Goal: Obtain resource: Obtain resource

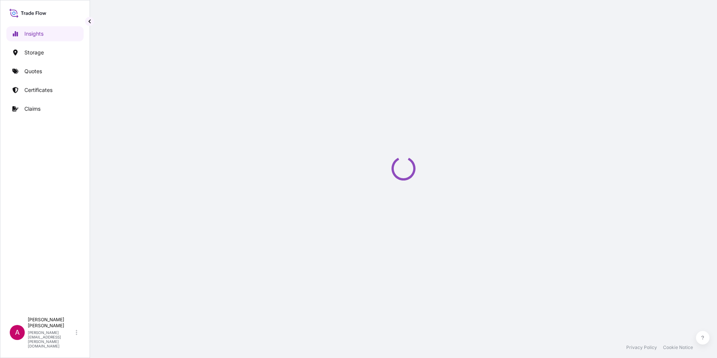
select select "2025"
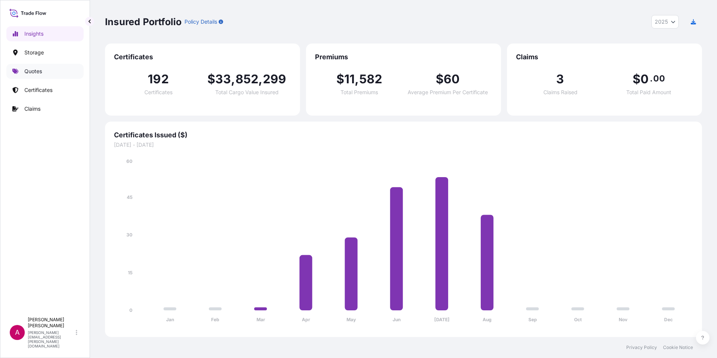
click at [31, 68] on p "Quotes" at bounding box center [33, 70] width 18 height 7
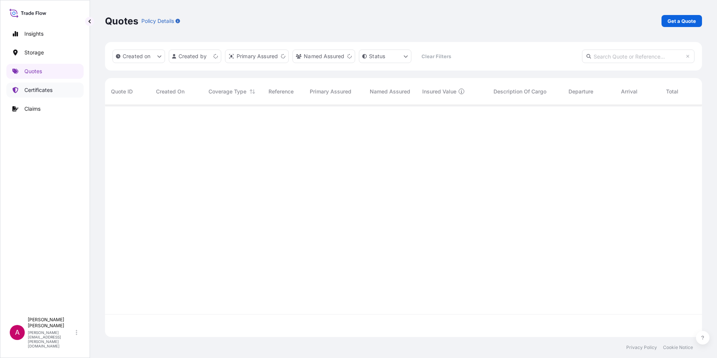
scroll to position [230, 591]
click at [34, 88] on p "Certificates" at bounding box center [38, 89] width 28 height 7
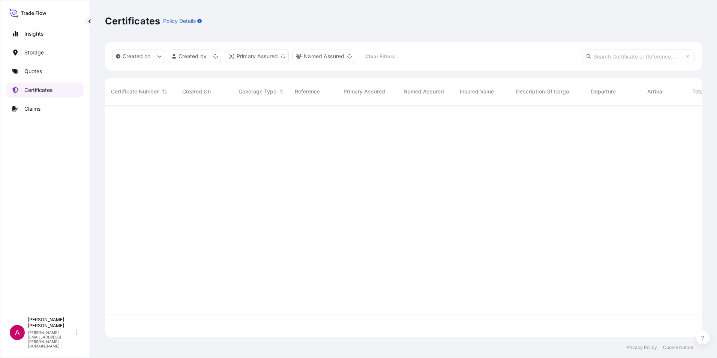
scroll to position [230, 591]
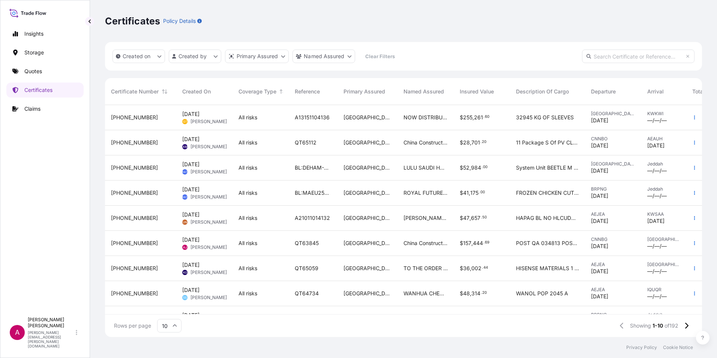
click at [136, 142] on span "[PHONE_NUMBER]" at bounding box center [134, 142] width 47 height 7
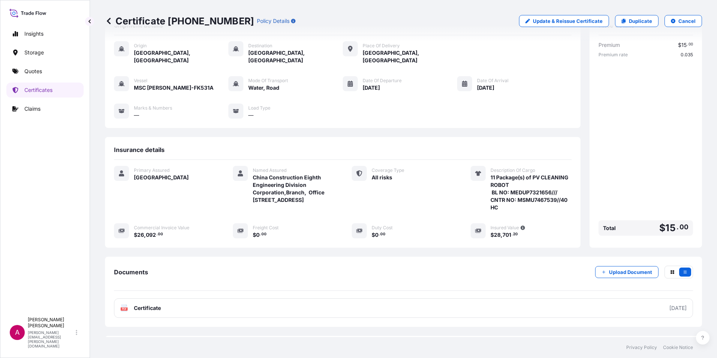
scroll to position [59, 0]
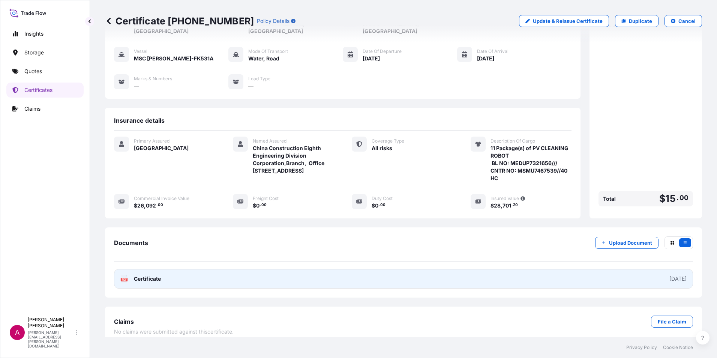
click at [144, 275] on span "Certificate" at bounding box center [147, 278] width 27 height 7
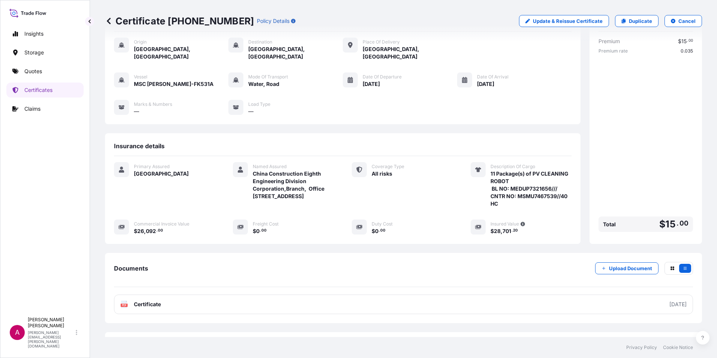
scroll to position [0, 0]
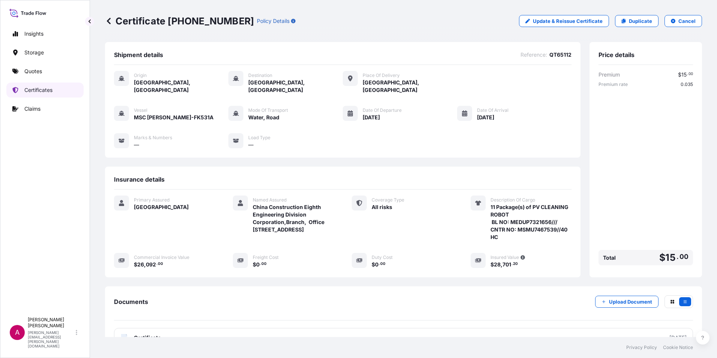
click at [61, 85] on link "Certificates" at bounding box center [44, 89] width 77 height 15
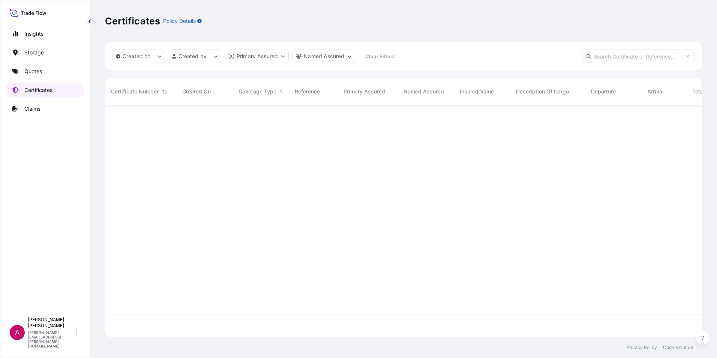
scroll to position [230, 591]
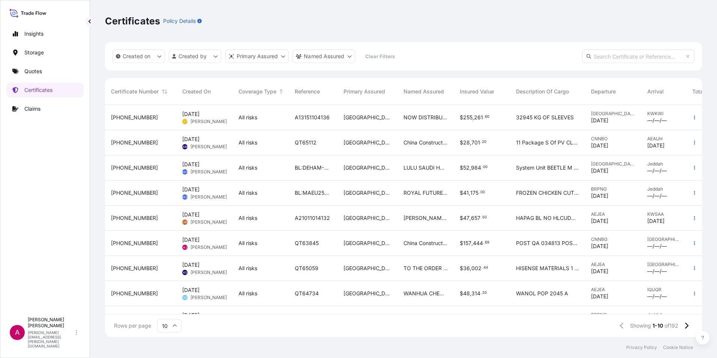
click at [613, 55] on input "text" at bounding box center [638, 55] width 112 height 13
click at [609, 57] on input "text" at bounding box center [638, 55] width 112 height 13
paste input "[PHONE_NUMBER]"
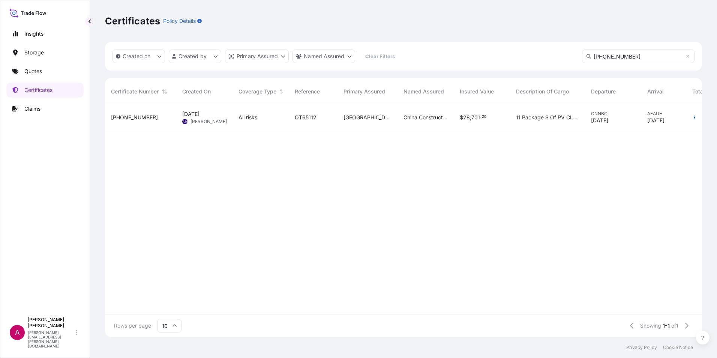
type input "[PHONE_NUMBER]"
click at [126, 117] on span "[PHONE_NUMBER]" at bounding box center [134, 117] width 47 height 7
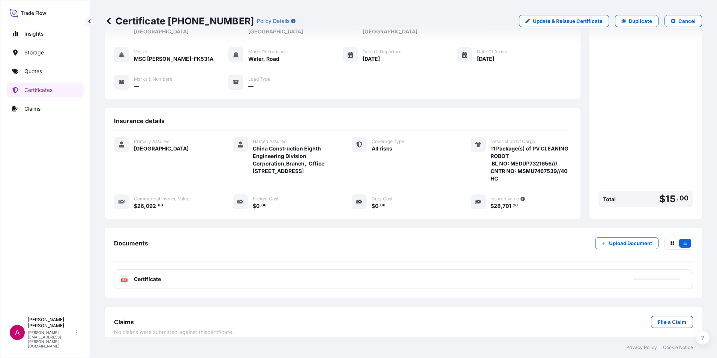
scroll to position [59, 0]
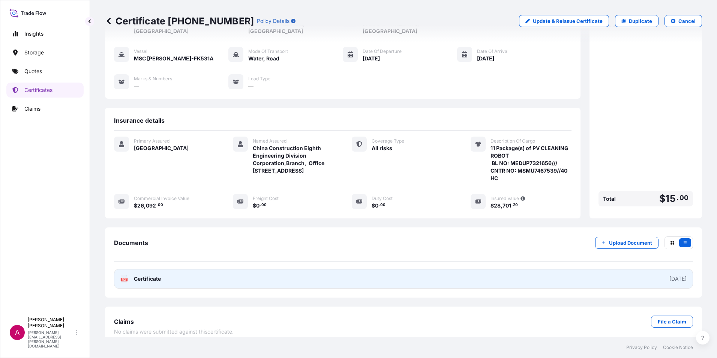
click at [152, 275] on span "Certificate" at bounding box center [147, 278] width 27 height 7
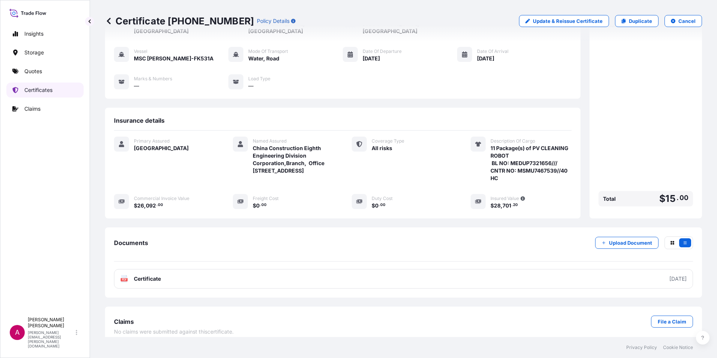
click at [36, 88] on p "Certificates" at bounding box center [38, 89] width 28 height 7
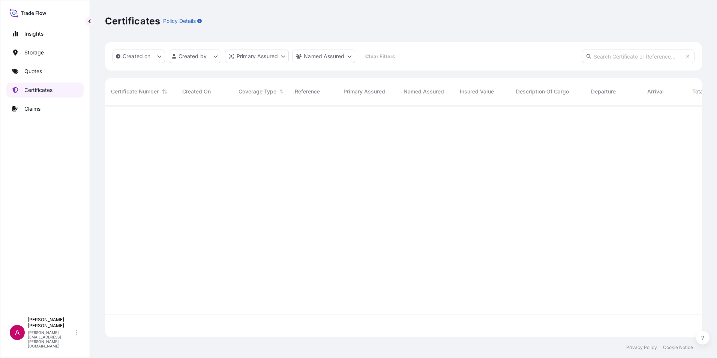
scroll to position [230, 591]
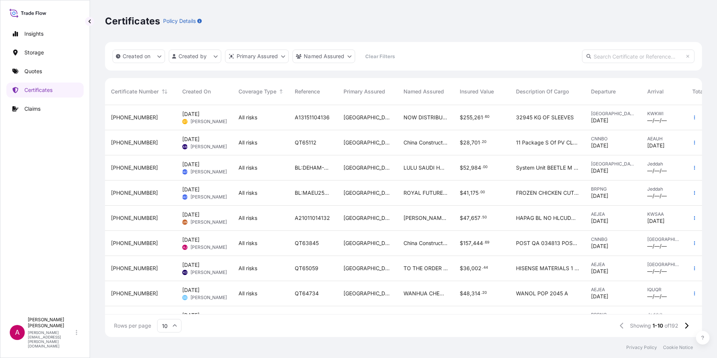
click at [594, 54] on input "text" at bounding box center [638, 55] width 112 height 13
paste input "QT63845"
type input "QT63845"
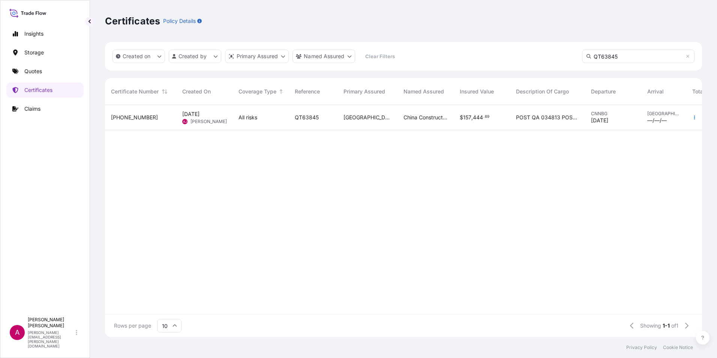
click at [130, 116] on span "[PHONE_NUMBER]" at bounding box center [134, 117] width 47 height 7
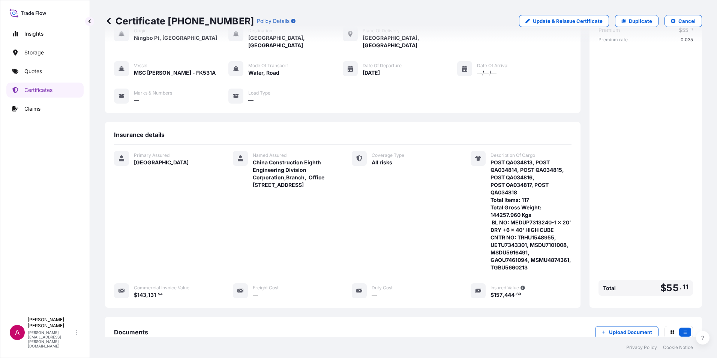
scroll to position [134, 0]
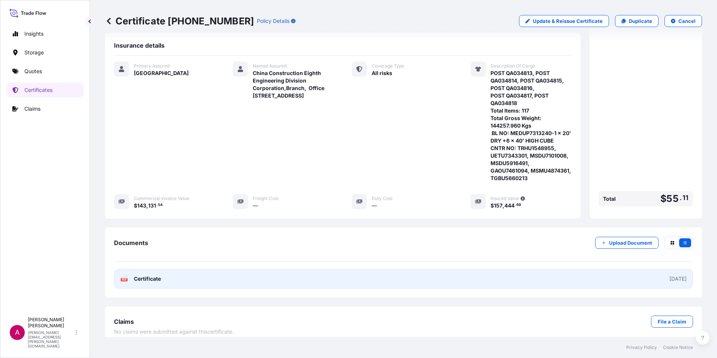
click at [136, 275] on span "Certificate" at bounding box center [147, 278] width 27 height 7
